Goal: Register for event/course

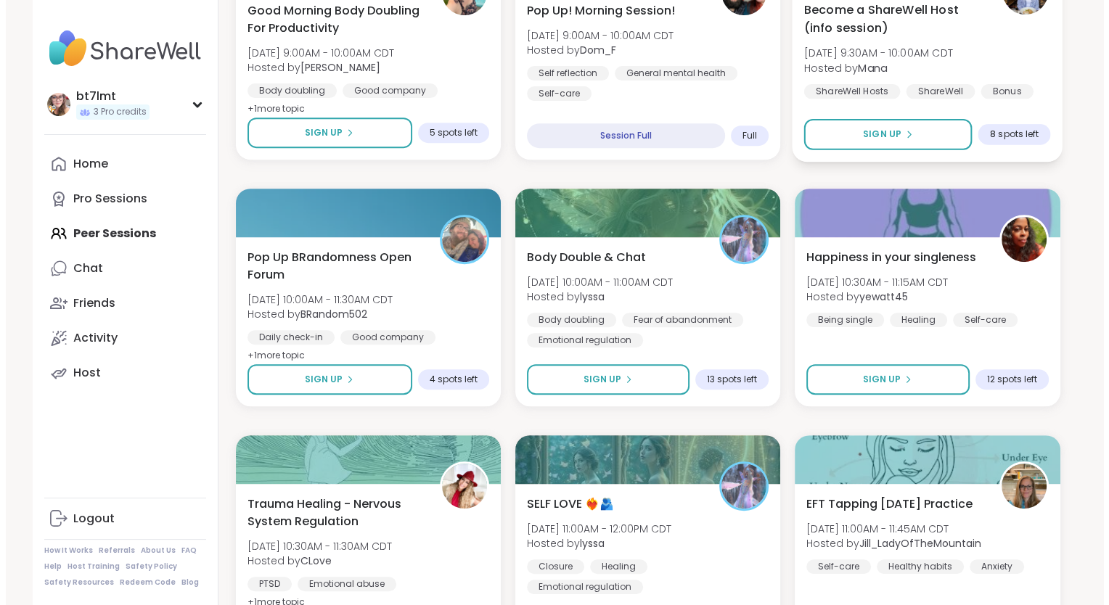
scroll to position [612, 0]
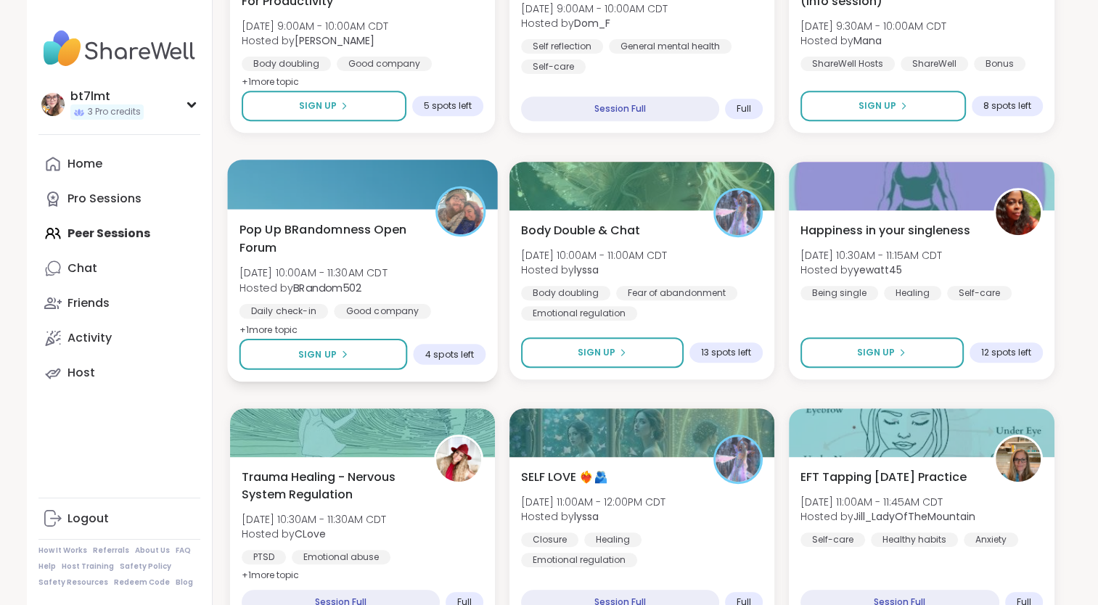
click at [473, 295] on div "Pop Up BRandomness Open Forum [DATE] 10:00AM - 11:30AM CDT Hosted by BRandom502…" at bounding box center [362, 280] width 247 height 118
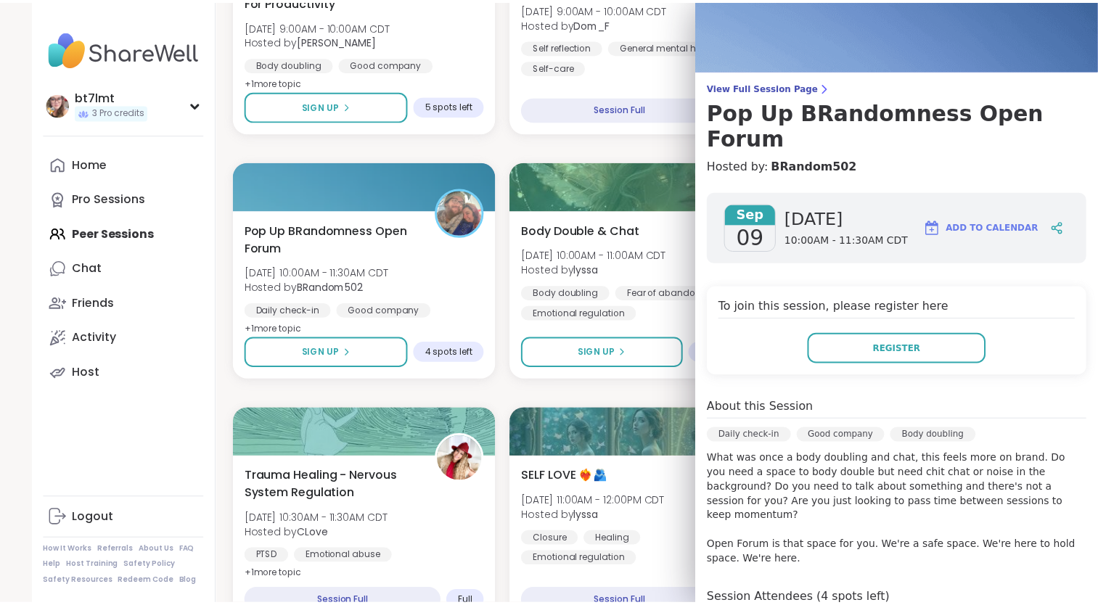
scroll to position [73, 0]
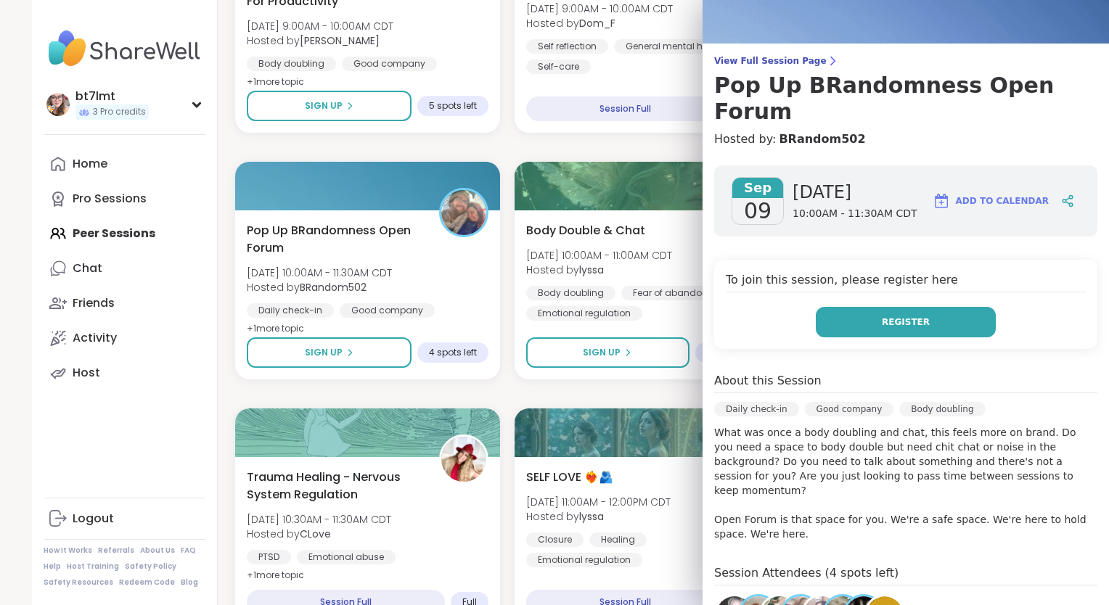
click at [893, 316] on span "Register" at bounding box center [906, 322] width 48 height 13
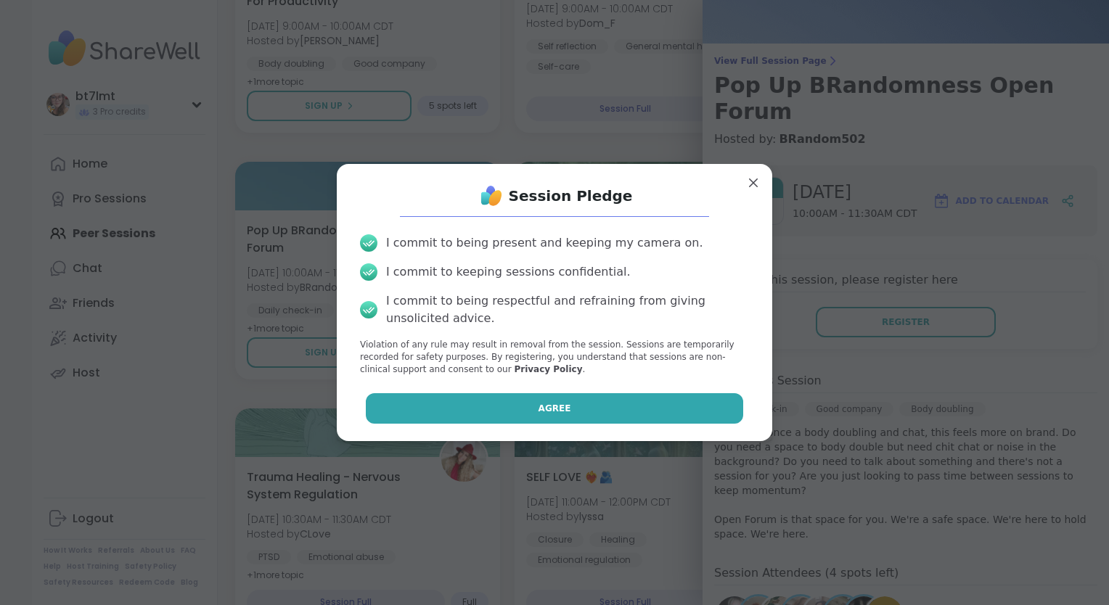
click at [607, 419] on button "Agree" at bounding box center [555, 408] width 378 height 30
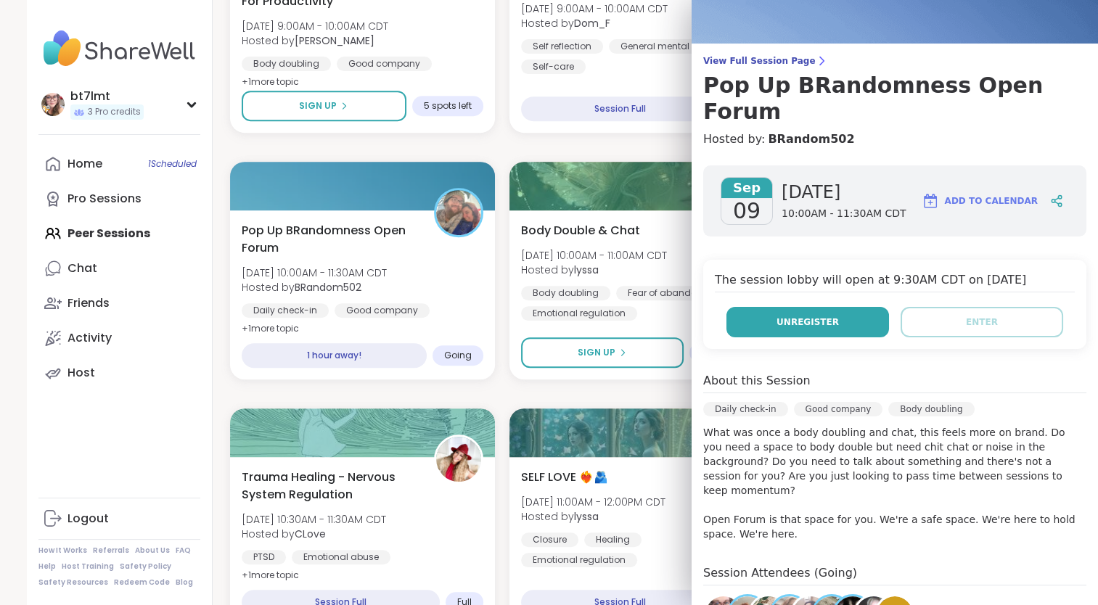
click at [842, 307] on button "Unregister" at bounding box center [807, 322] width 163 height 30
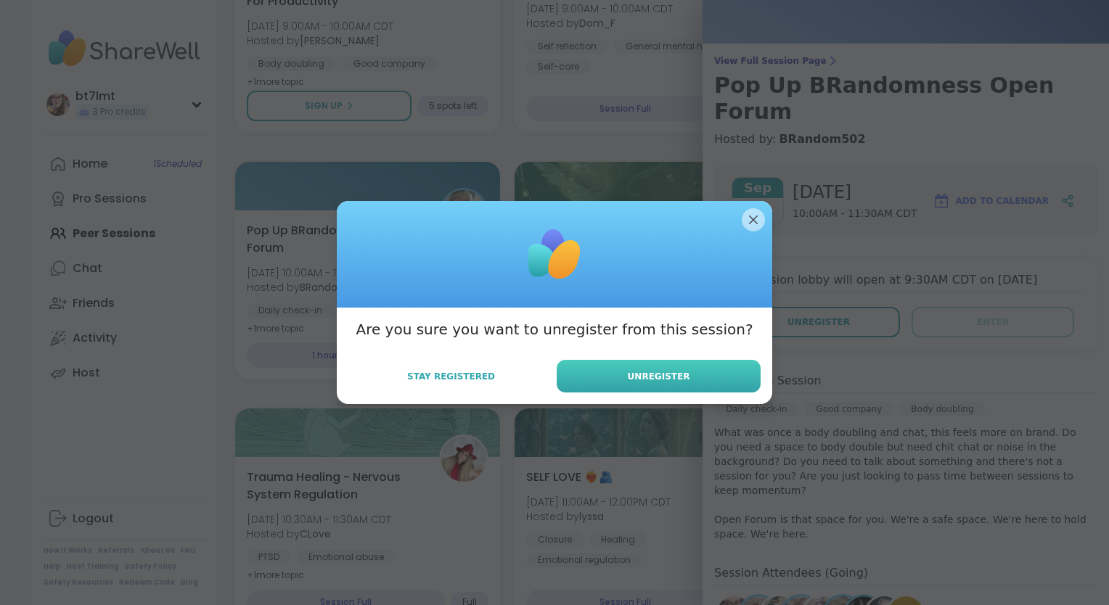
click at [620, 389] on button "Unregister" at bounding box center [659, 376] width 204 height 33
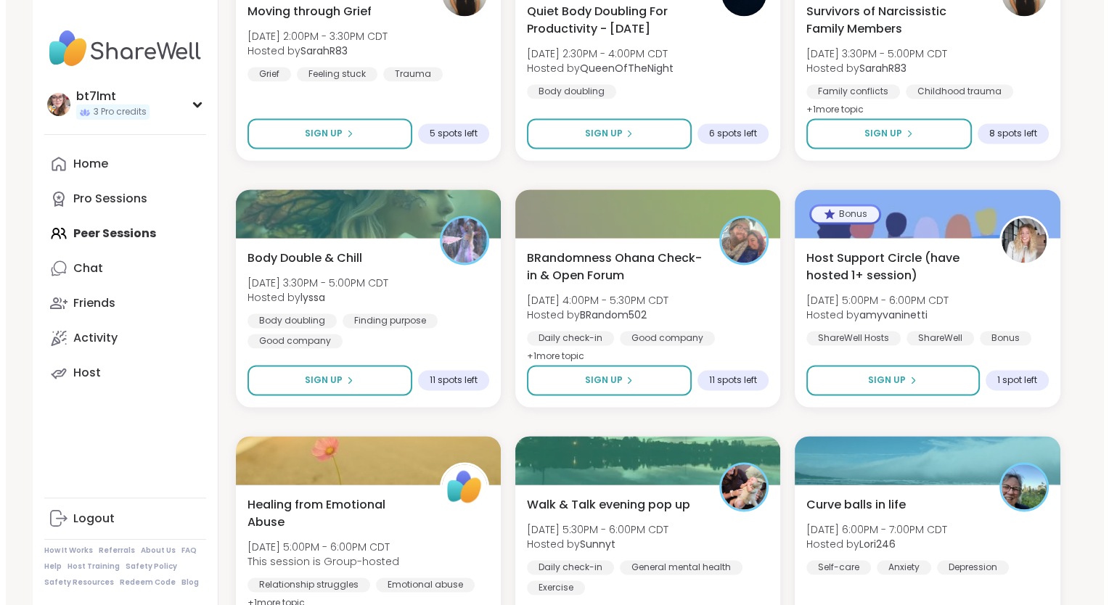
scroll to position [2136, 0]
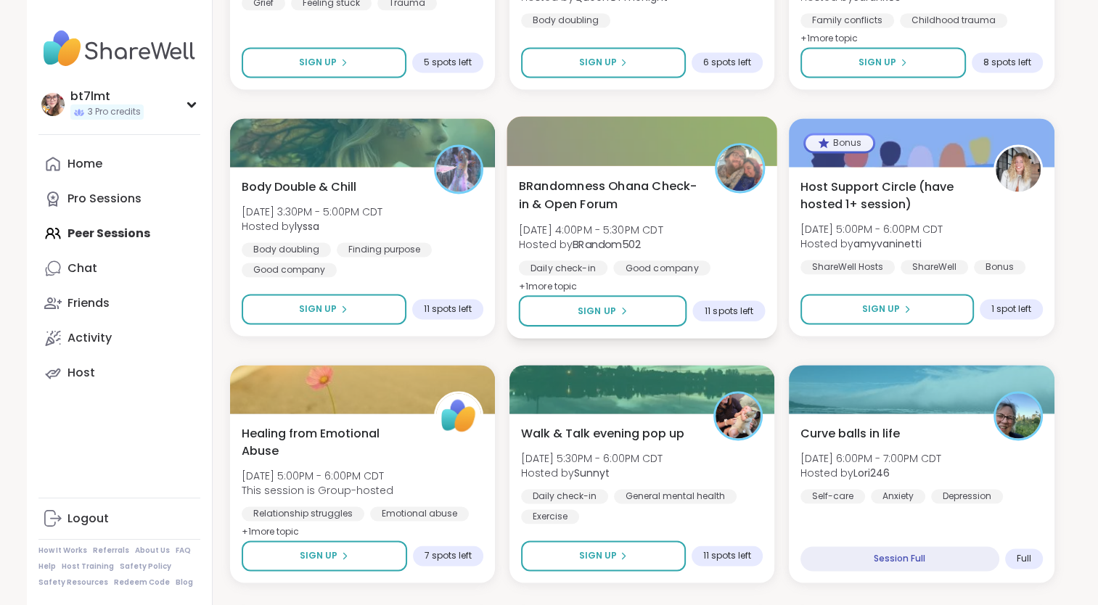
click at [739, 258] on div "BRandomness Ohana Check-in & Open Forum [DATE] 4:00PM - 5:30PM CDT Hosted by BR…" at bounding box center [641, 236] width 247 height 118
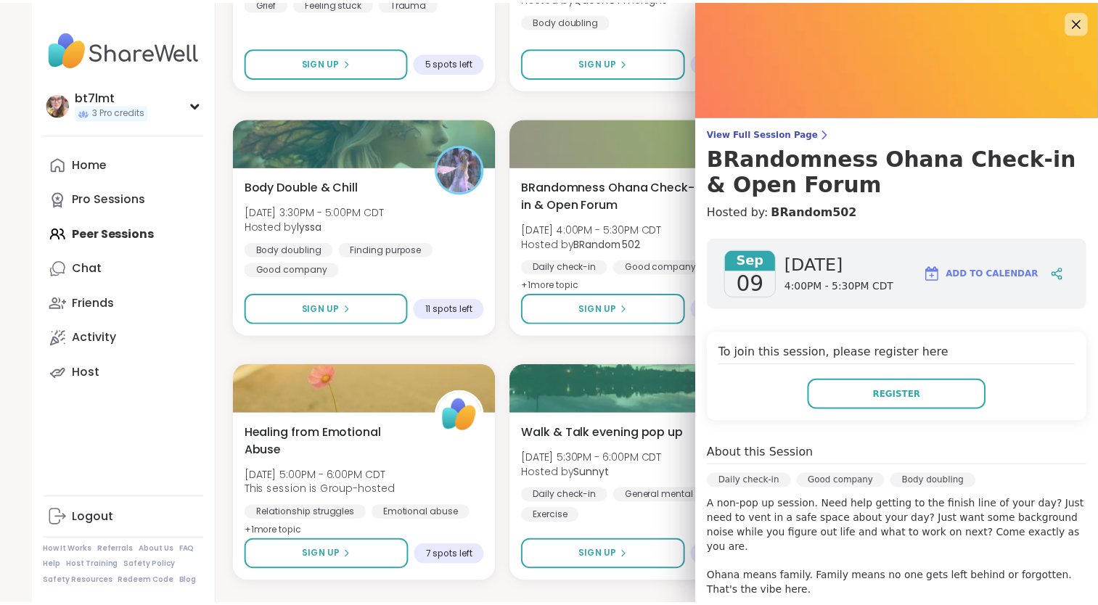
scroll to position [279, 0]
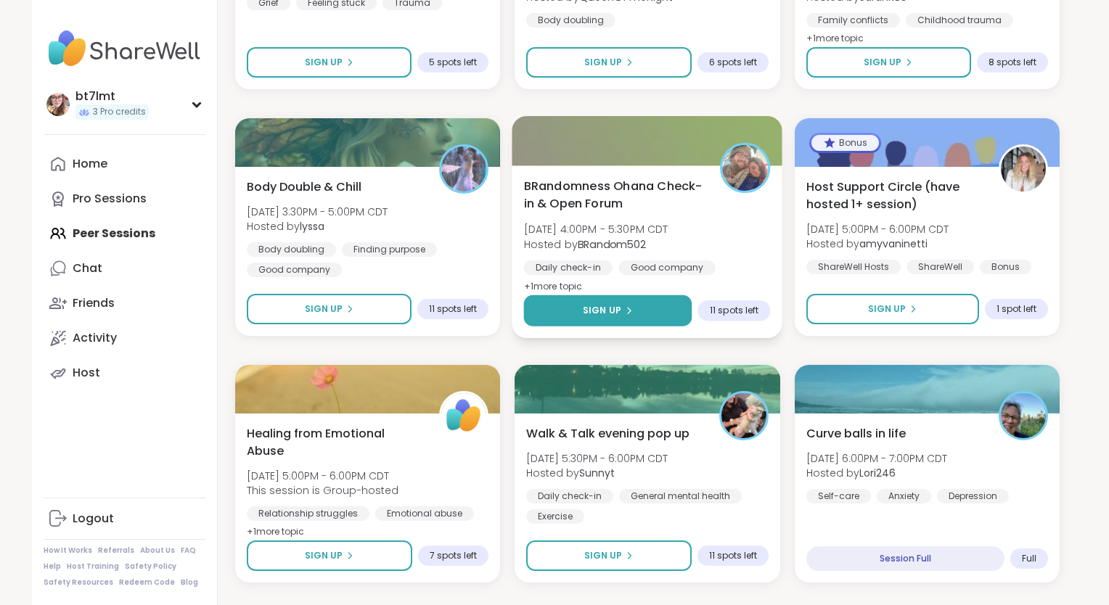
click at [624, 305] on div "Sign Up" at bounding box center [608, 310] width 50 height 13
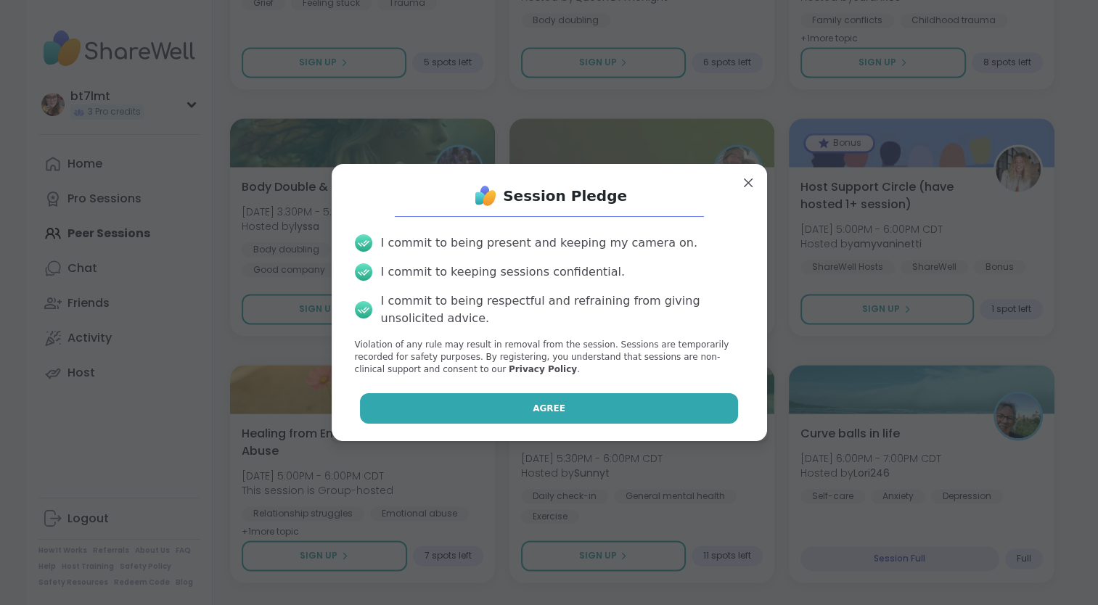
click at [649, 410] on button "Agree" at bounding box center [549, 408] width 378 height 30
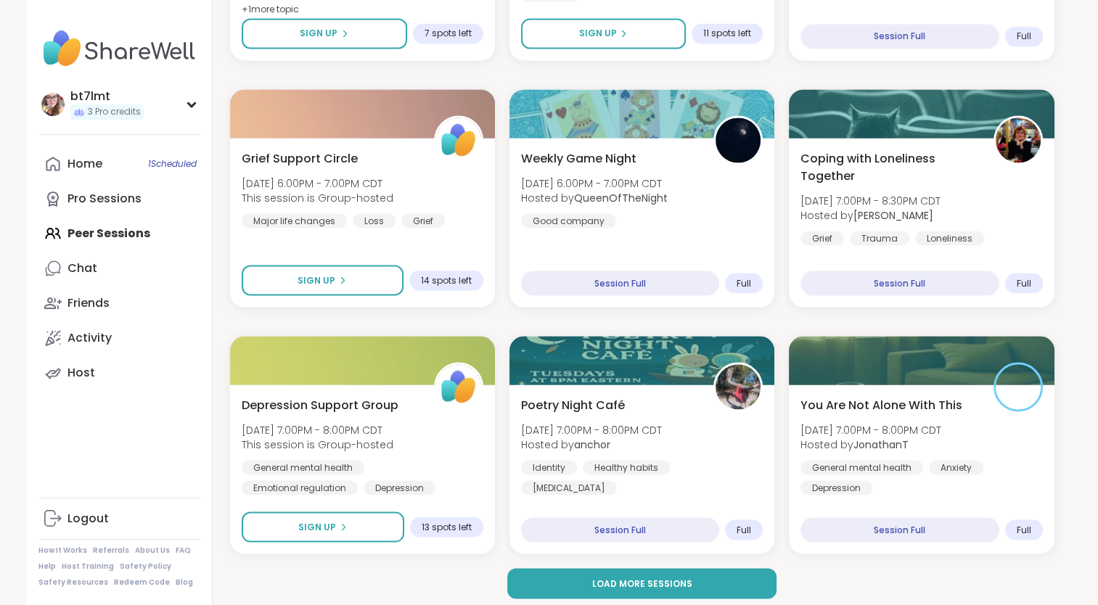
scroll to position [2666, 0]
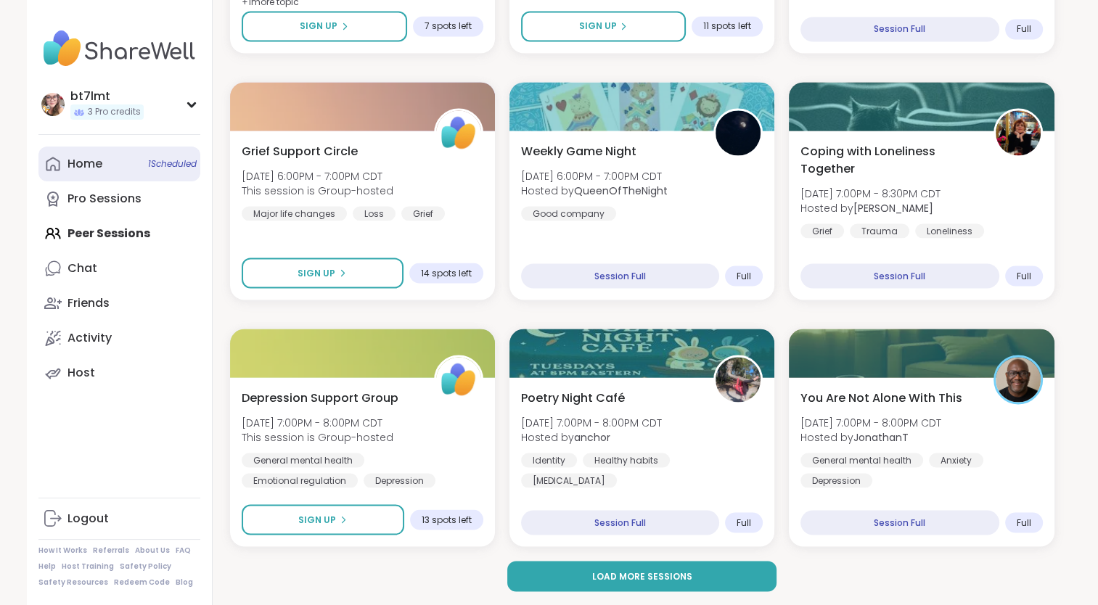
click at [117, 163] on link "Home 1 Scheduled" at bounding box center [119, 164] width 162 height 35
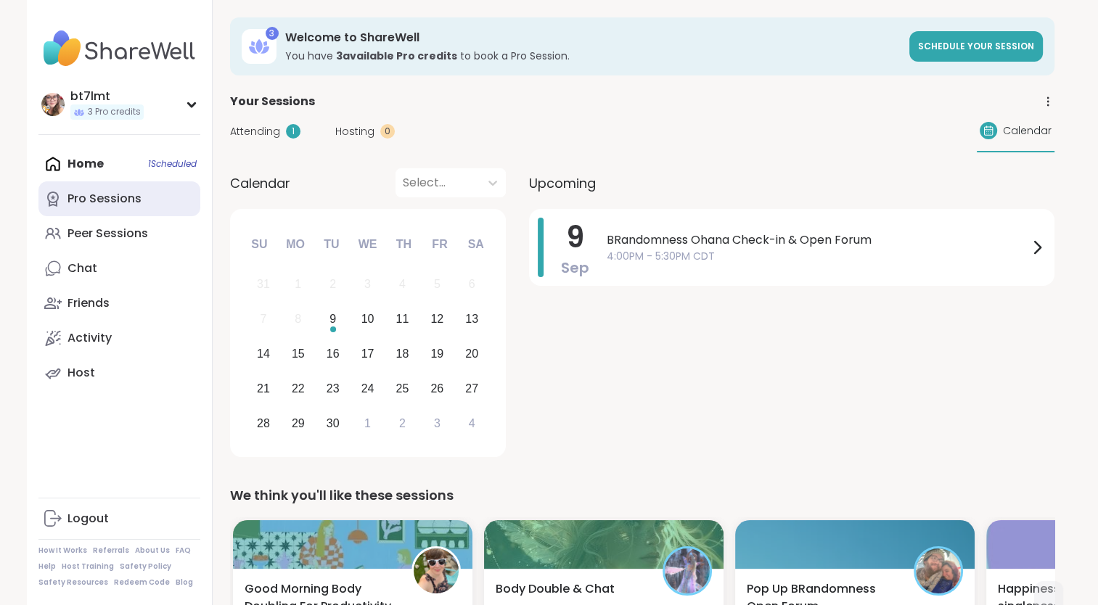
click at [130, 202] on div "Pro Sessions" at bounding box center [104, 199] width 74 height 16
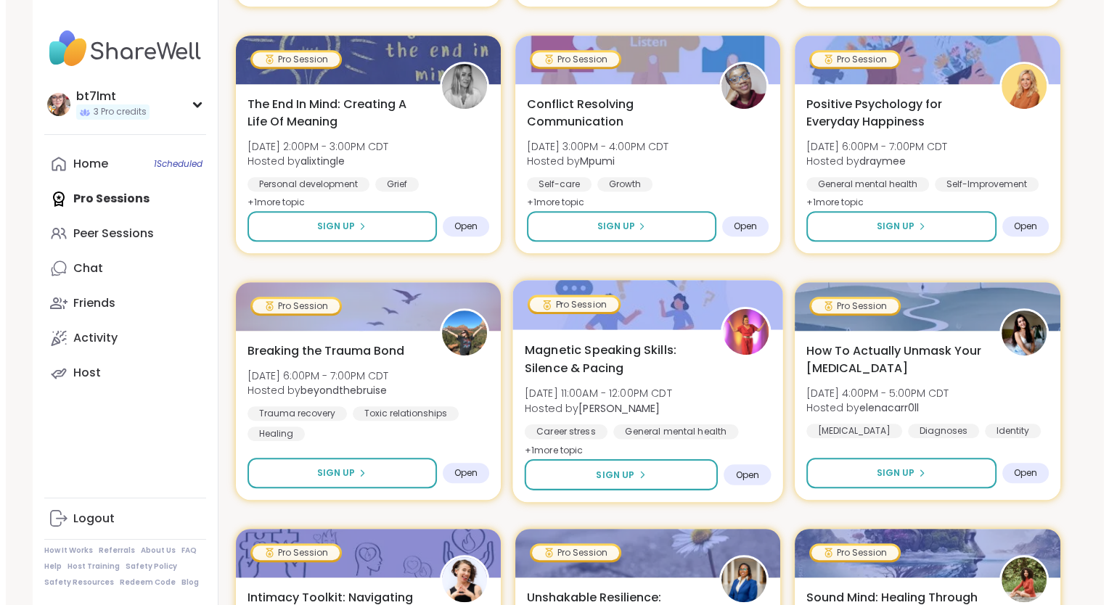
scroll to position [798, 0]
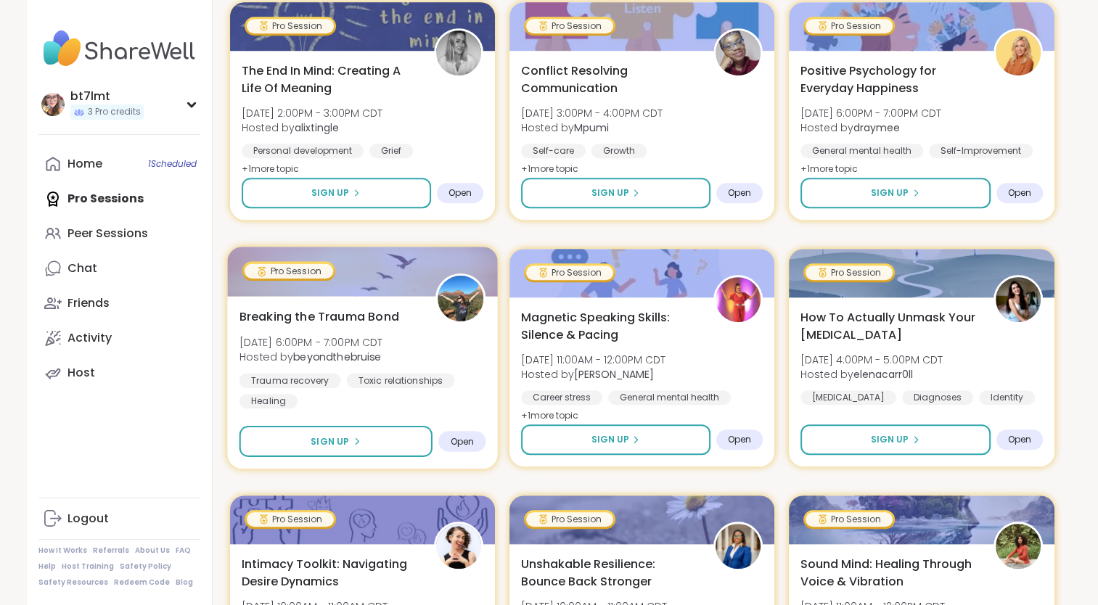
click at [471, 358] on div "Breaking the Trauma Bond [DATE] 6:00PM - 7:00PM CDT Hosted by beyondthebruise T…" at bounding box center [362, 358] width 247 height 101
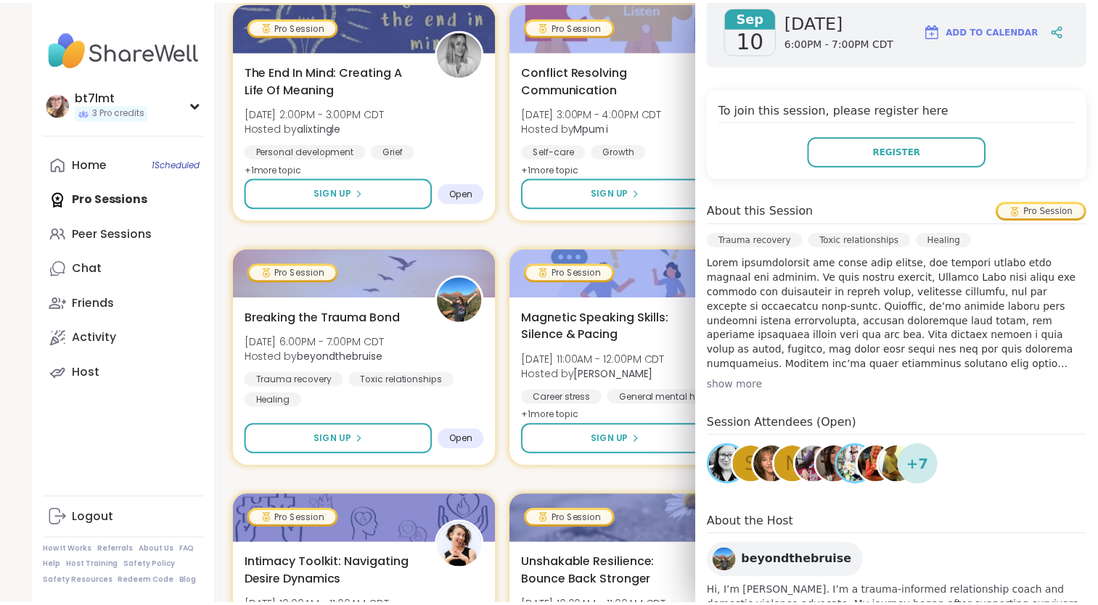
scroll to position [73, 0]
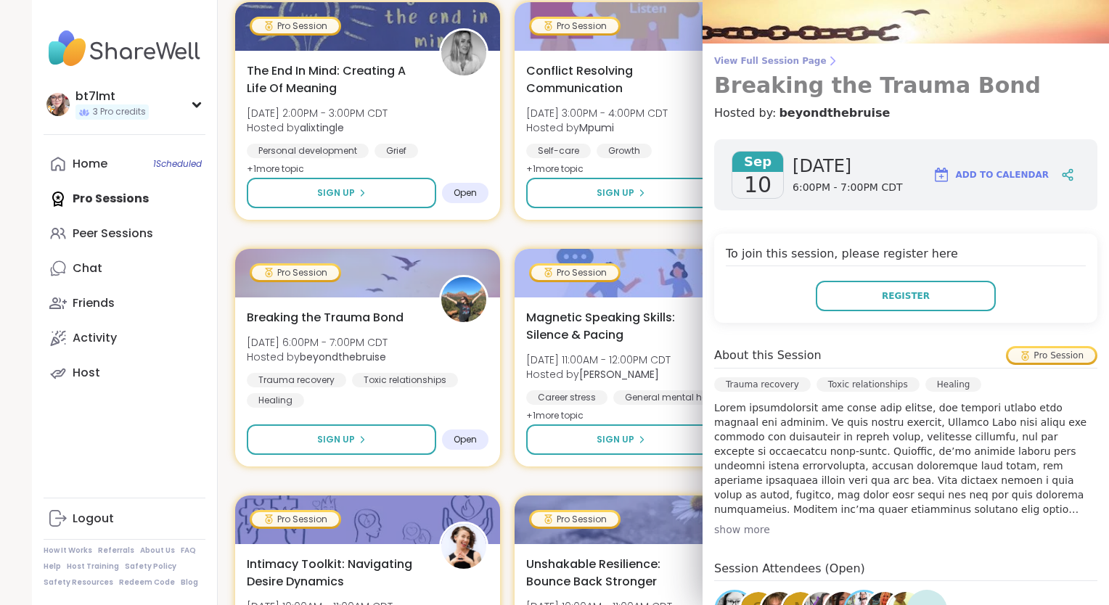
click at [782, 57] on span "View Full Session Page" at bounding box center [905, 61] width 383 height 12
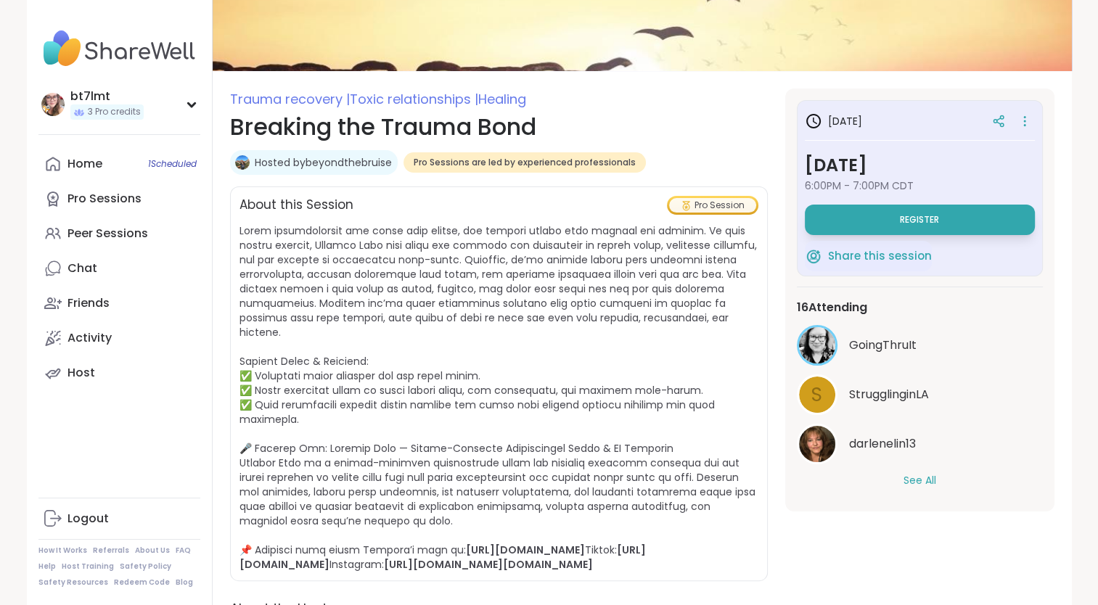
scroll to position [145, 0]
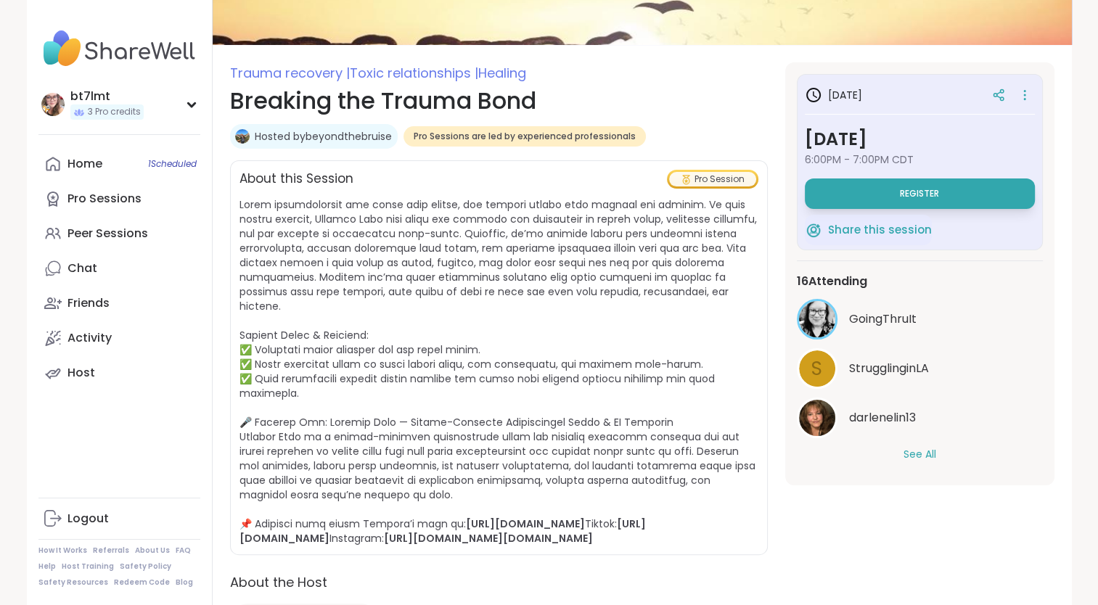
click at [914, 448] on button "See All" at bounding box center [919, 454] width 33 height 15
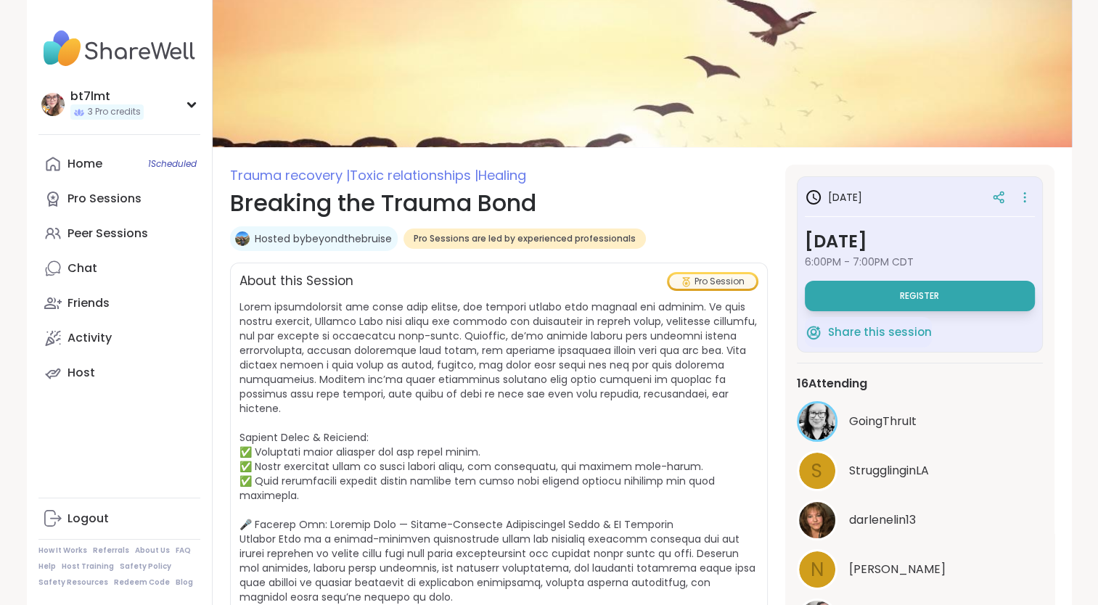
scroll to position [0, 0]
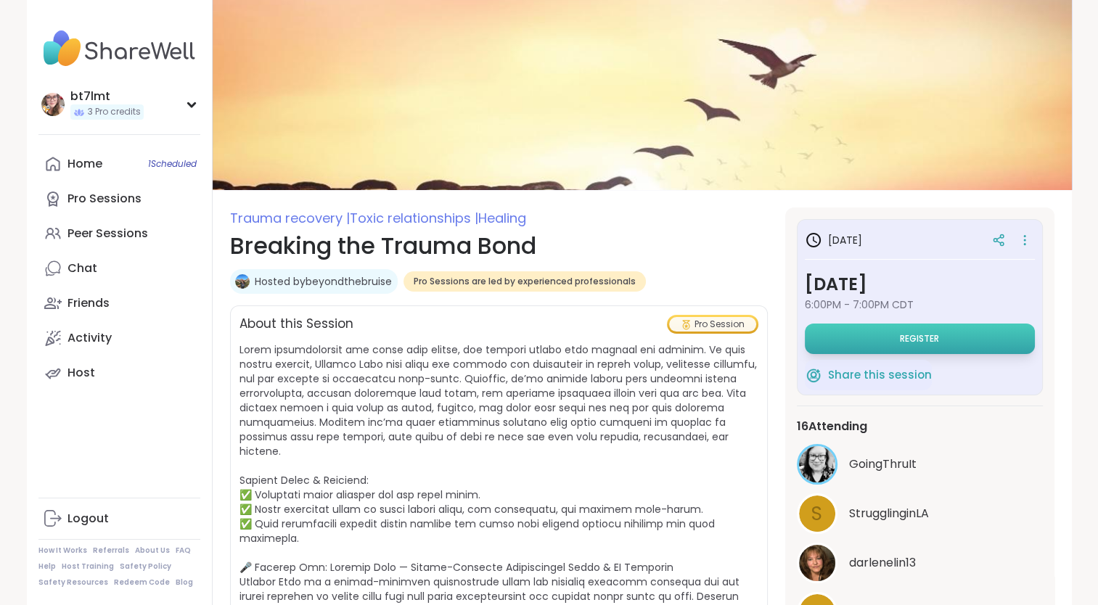
click at [843, 338] on button "Register" at bounding box center [920, 339] width 230 height 30
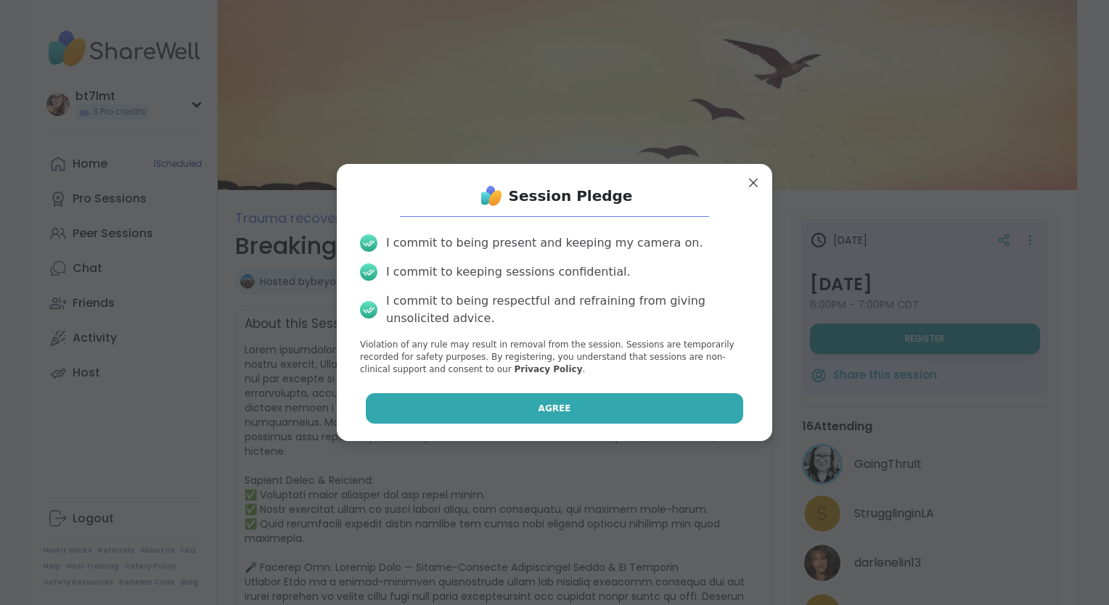
click at [610, 406] on button "Agree" at bounding box center [555, 408] width 378 height 30
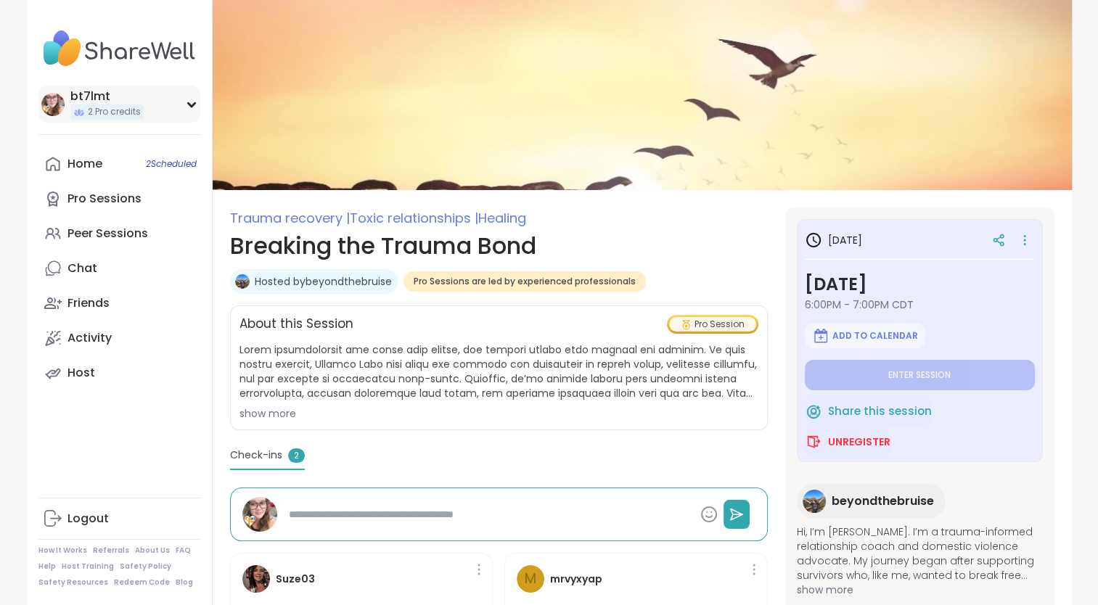
click at [102, 102] on div "bt7lmt" at bounding box center [106, 97] width 73 height 16
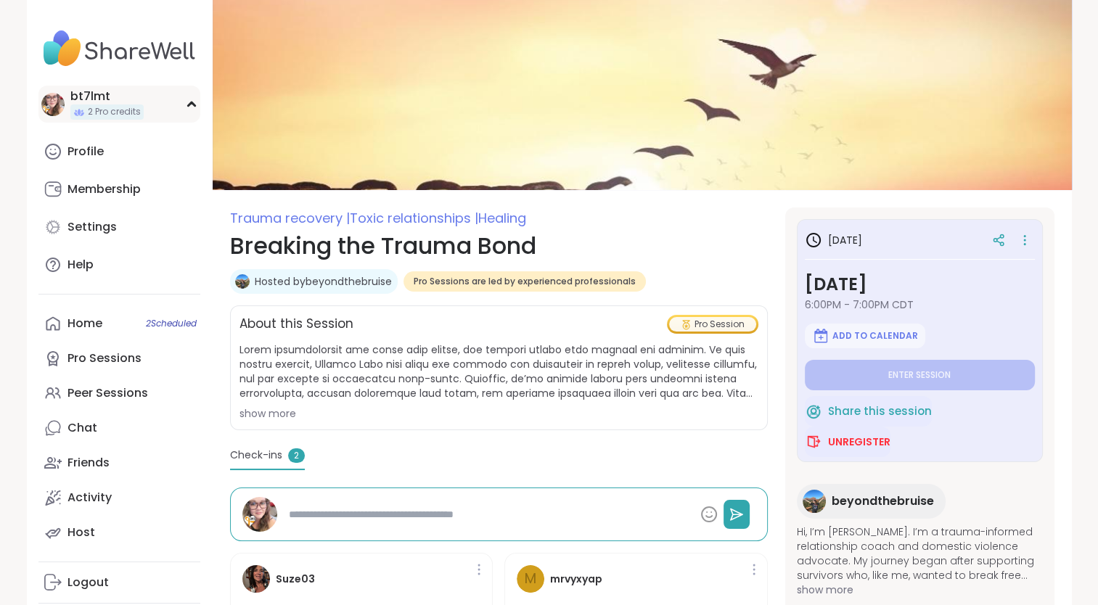
click at [111, 99] on div "bt7lmt" at bounding box center [106, 97] width 73 height 16
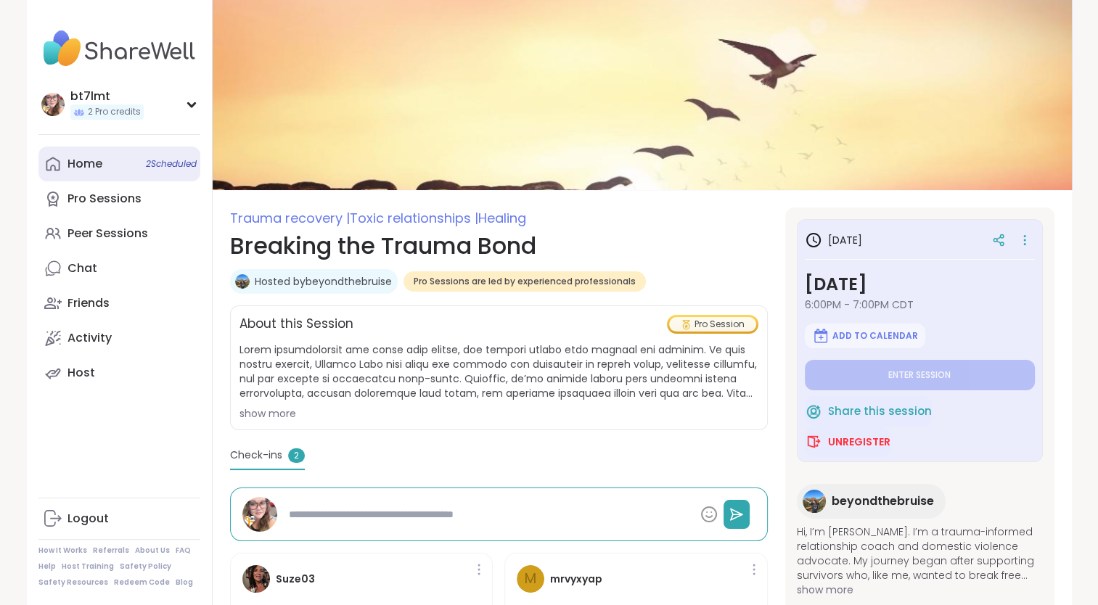
click at [112, 166] on link "Home 2 Scheduled" at bounding box center [119, 164] width 162 height 35
type textarea "*"
